Goal: Transaction & Acquisition: Obtain resource

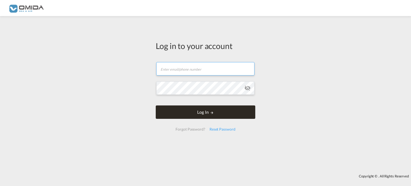
type input "[PERSON_NAME][EMAIL_ADDRESS][DOMAIN_NAME]"
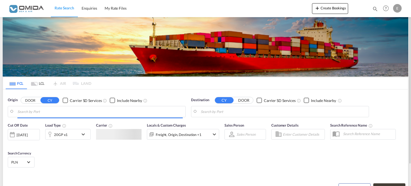
type input "Gdansk, PLGDN"
type input "Jawaharlal Nehru (Nhava Sheva), INNSA"
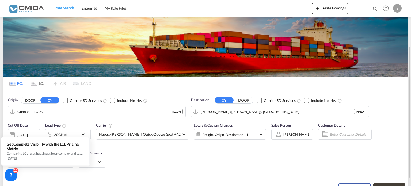
scroll to position [54, 0]
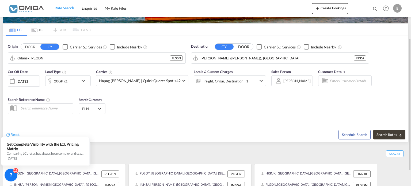
click at [86, 83] on md-icon "icon-chevron-down" at bounding box center [84, 81] width 9 height 6
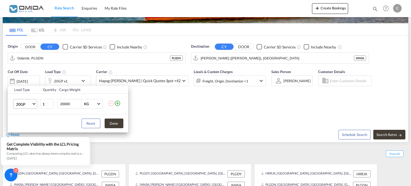
click at [35, 104] on md-select-value "20GP" at bounding box center [26, 103] width 21 height 9
click at [34, 129] on md-option "40HC" at bounding box center [30, 129] width 36 height 13
click at [119, 124] on button "Done" at bounding box center [114, 124] width 19 height 10
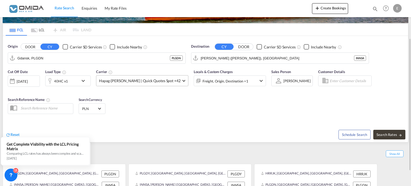
click at [182, 81] on span at bounding box center [183, 80] width 3 height 3
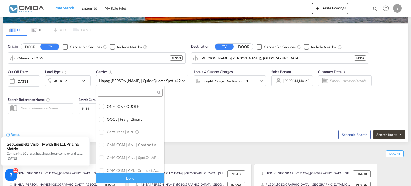
scroll to position [74, 0]
click at [103, 121] on div at bounding box center [101, 119] width 5 height 5
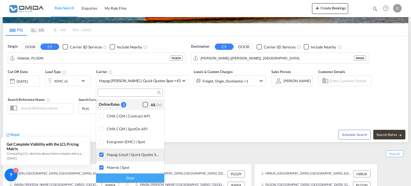
click at [101, 156] on div at bounding box center [101, 154] width 5 height 5
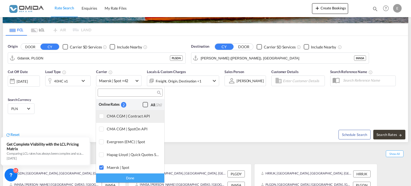
click at [102, 116] on div at bounding box center [101, 116] width 5 height 5
click at [284, 56] on md-backdrop at bounding box center [205, 93] width 411 height 186
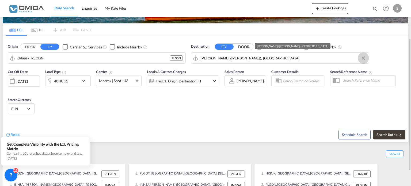
click at [364, 58] on button "Clear Input" at bounding box center [364, 58] width 8 height 8
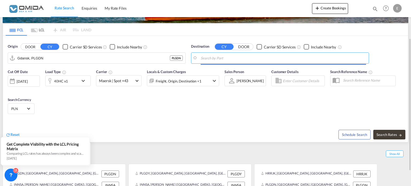
click at [323, 60] on input "Search by Port" at bounding box center [284, 58] width 166 height 8
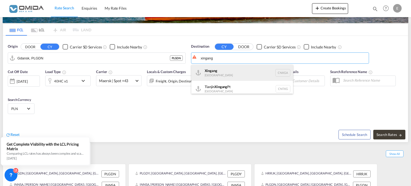
click at [223, 73] on div "Xingang China CNXGA" at bounding box center [243, 73] width 102 height 16
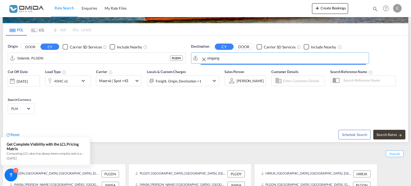
type input "Xingang, CNXGA"
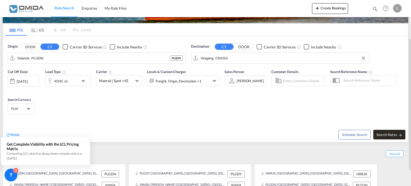
click at [389, 136] on span "Search Rates" at bounding box center [390, 135] width 26 height 4
type input "PLGDN to CNXGA / 15 Oct 2025"
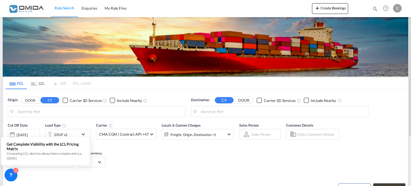
type input "Gdansk, PLGDN"
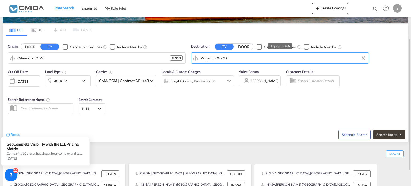
click at [235, 58] on input "Xingang, CNXGA" at bounding box center [284, 58] width 166 height 8
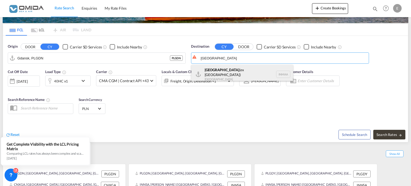
click at [245, 72] on div "[GEOGRAPHIC_DATA] (ex [GEOGRAPHIC_DATA]) [GEOGRAPHIC_DATA] [GEOGRAPHIC_DATA]" at bounding box center [243, 74] width 102 height 19
type input "[GEOGRAPHIC_DATA] (ex [GEOGRAPHIC_DATA]), INMAA"
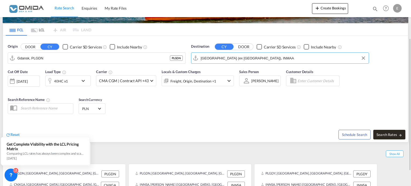
click at [383, 133] on span "Search Rates" at bounding box center [390, 135] width 26 height 4
type input "PLGDN to INMAA / [DATE]"
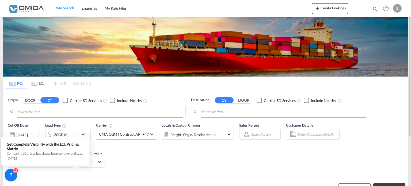
type input "Gdansk, PLGDN"
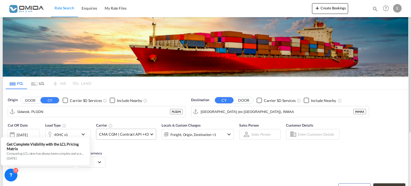
click at [150, 137] on md-select-value "CMA CGM | Contract API +43" at bounding box center [126, 134] width 60 height 10
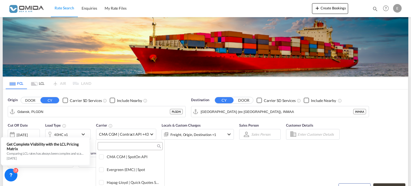
scroll to position [54, 0]
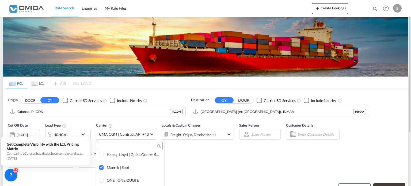
drag, startPoint x: 297, startPoint y: 113, endPoint x: 195, endPoint y: 110, distance: 102.3
click at [192, 110] on md-backdrop at bounding box center [205, 93] width 411 height 186
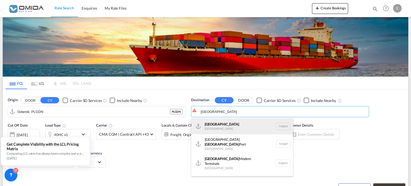
click at [232, 122] on div "Bangkok Thailand THBKK" at bounding box center [243, 126] width 102 height 16
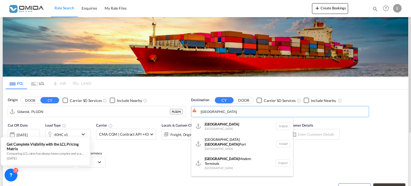
type input "Bangkok, THBKK"
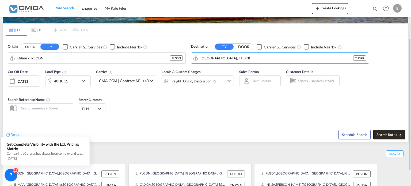
click at [382, 134] on span "Search Rates" at bounding box center [390, 135] width 26 height 4
type input "PLGDN to THBKK / 15 Oct 2025"
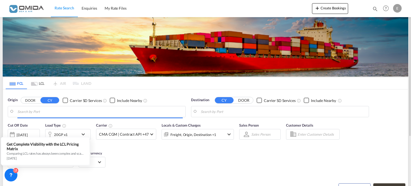
type input "Gdansk, PLGDN"
type input "Bangkok, THBKK"
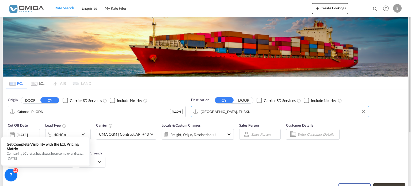
drag, startPoint x: 281, startPoint y: 112, endPoint x: 209, endPoint y: 111, distance: 71.8
click at [209, 111] on input "Bangkok, THBKK" at bounding box center [284, 112] width 166 height 8
drag, startPoint x: 232, startPoint y: 112, endPoint x: 199, endPoint y: 110, distance: 32.7
click at [199, 110] on md-input-container "Bangkok, THBKK" at bounding box center [281, 111] width 178 height 11
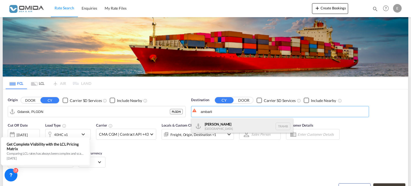
click at [211, 125] on div "Ambarli Turkey TRAMB" at bounding box center [243, 126] width 102 height 16
type input "Ambarli, TRAMB"
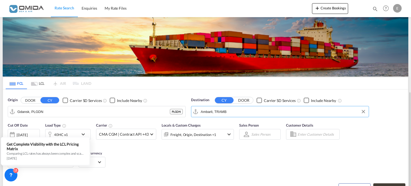
scroll to position [54, 0]
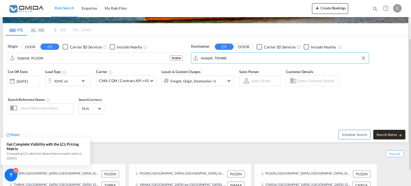
click at [384, 133] on span "Search Rates" at bounding box center [390, 135] width 26 height 4
type input "PLGDN to TRAMB / 15 Oct 2025"
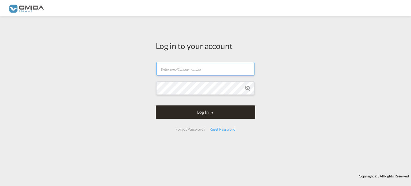
type input "[PERSON_NAME][EMAIL_ADDRESS][DOMAIN_NAME]"
click at [214, 110] on button "Log In" at bounding box center [206, 112] width 100 height 13
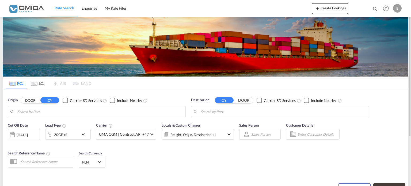
type input "Gdansk, PLGDN"
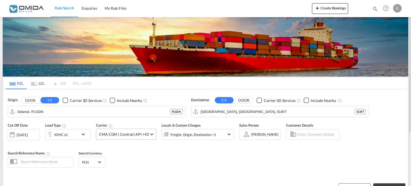
click at [151, 132] on span at bounding box center [152, 133] width 3 height 3
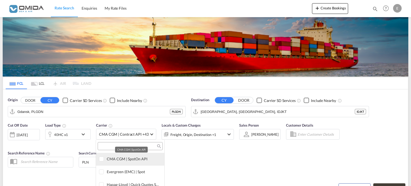
scroll to position [77, 0]
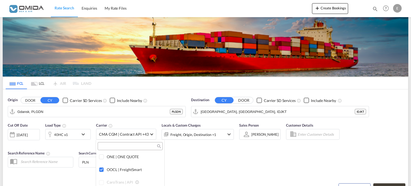
click at [394, 103] on md-backdrop at bounding box center [205, 93] width 411 height 186
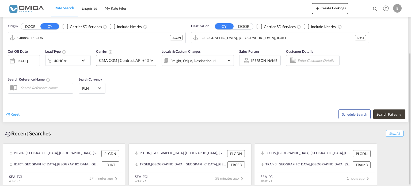
click at [152, 59] on span at bounding box center [152, 59] width 3 height 3
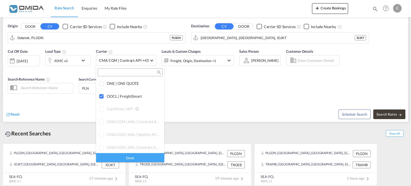
scroll to position [0, 0]
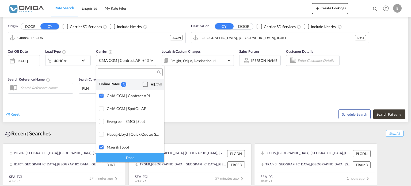
click at [262, 34] on md-backdrop at bounding box center [205, 93] width 411 height 186
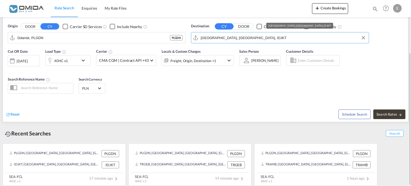
click at [242, 36] on input "[GEOGRAPHIC_DATA], [GEOGRAPHIC_DATA], IDJKT" at bounding box center [284, 38] width 166 height 8
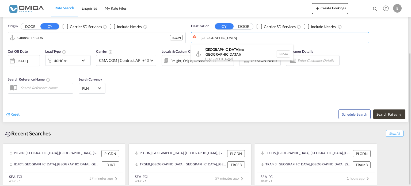
click at [249, 49] on div "[GEOGRAPHIC_DATA] (ex [GEOGRAPHIC_DATA]) [GEOGRAPHIC_DATA] [GEOGRAPHIC_DATA]" at bounding box center [243, 53] width 102 height 19
type input "[GEOGRAPHIC_DATA] (ex [GEOGRAPHIC_DATA]), INMAA"
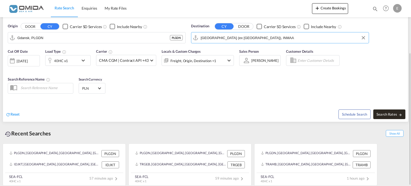
click at [390, 114] on span "Search Rates" at bounding box center [390, 114] width 26 height 4
type input "PLGDN to INMAA / [DATE]"
